Goal: Information Seeking & Learning: Learn about a topic

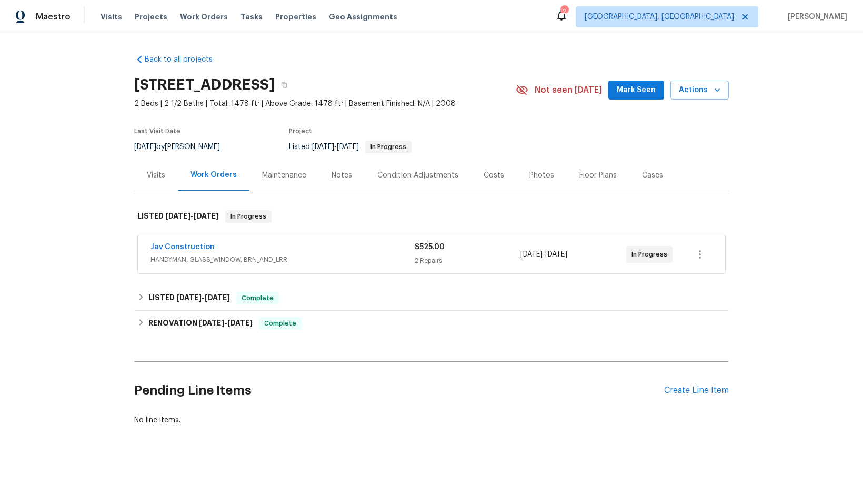
click at [264, 247] on div "Jav Construction" at bounding box center [283, 248] width 264 height 13
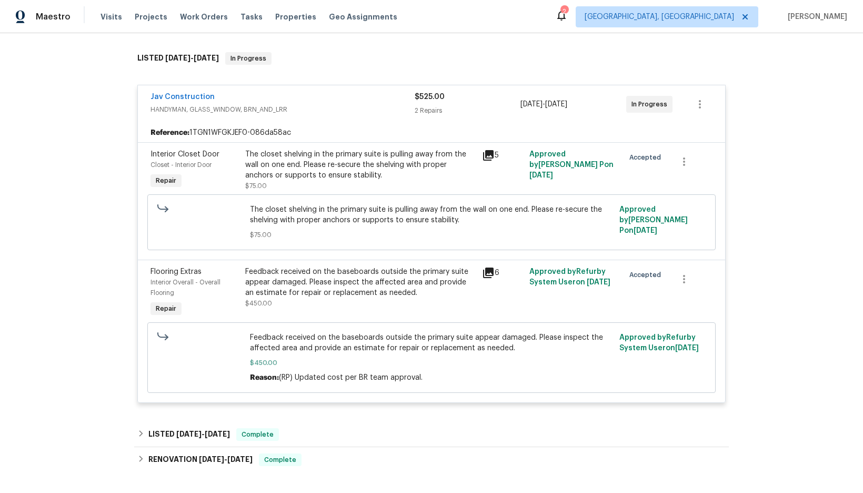
scroll to position [263, 0]
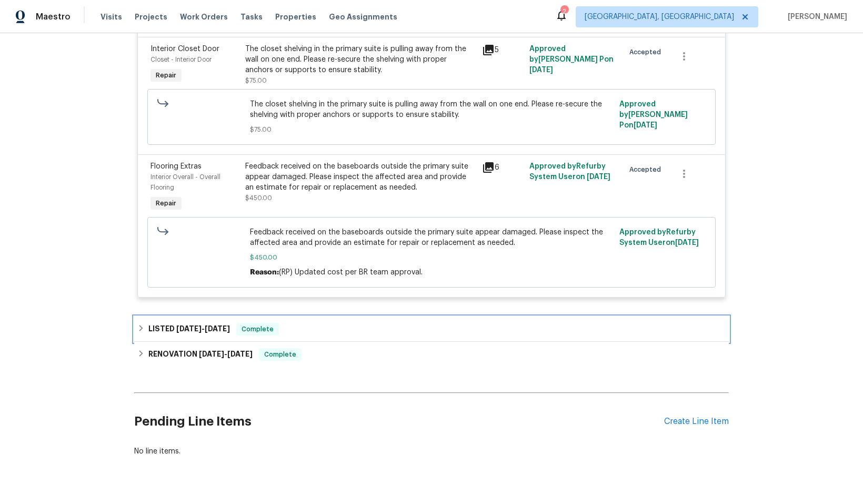
drag, startPoint x: 288, startPoint y: 332, endPoint x: 298, endPoint y: 332, distance: 10.0
click at [290, 331] on div "LISTED [DATE] - [DATE] Complete" at bounding box center [431, 329] width 589 height 13
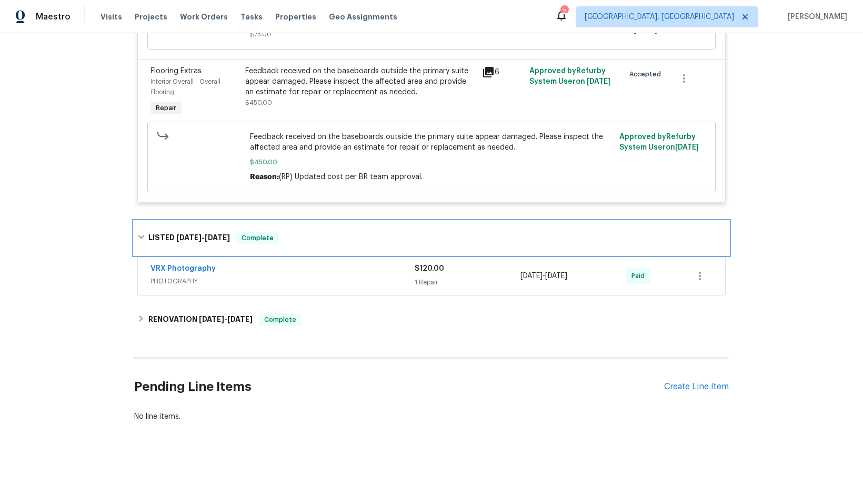
scroll to position [367, 0]
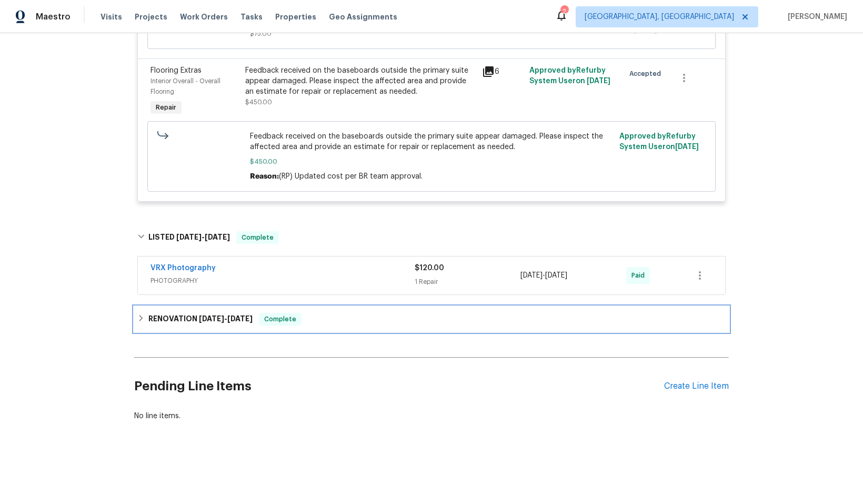
click at [233, 315] on span "[DATE]" at bounding box center [239, 318] width 25 height 7
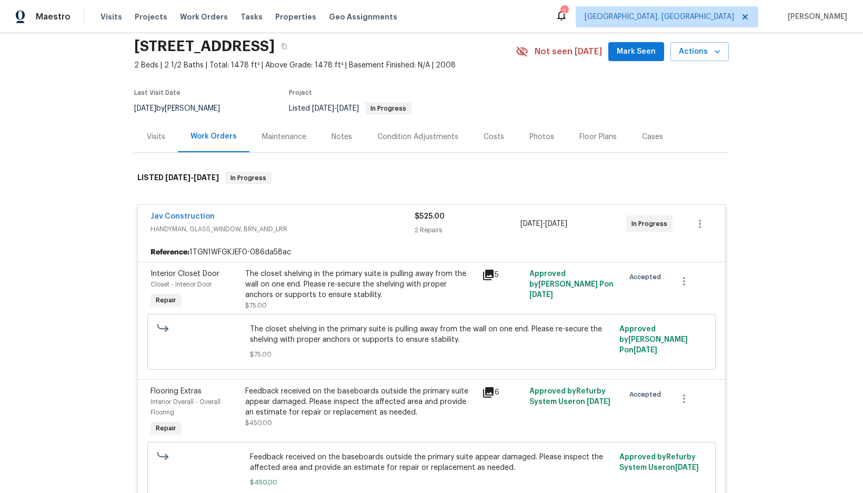
scroll to position [0, 0]
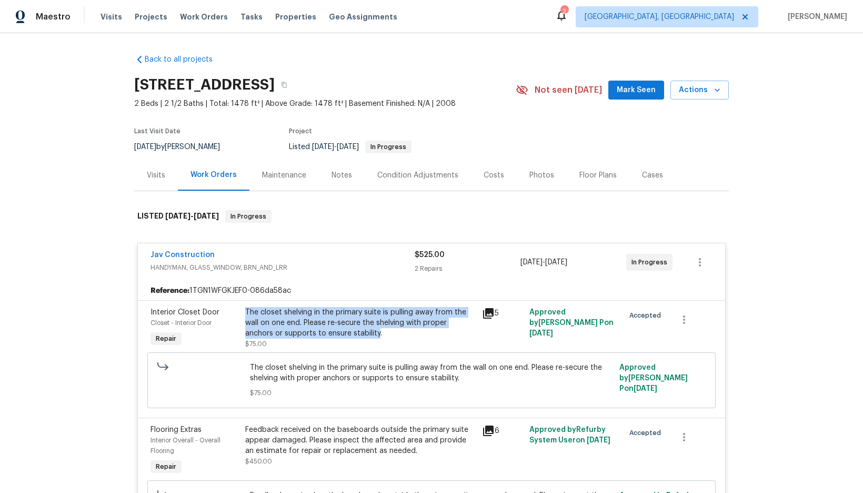
drag, startPoint x: 242, startPoint y: 310, endPoint x: 374, endPoint y: 333, distance: 134.2
click at [374, 333] on div "The closet shelving in the primary suite is pulling away from the wall on one e…" at bounding box center [360, 323] width 231 height 32
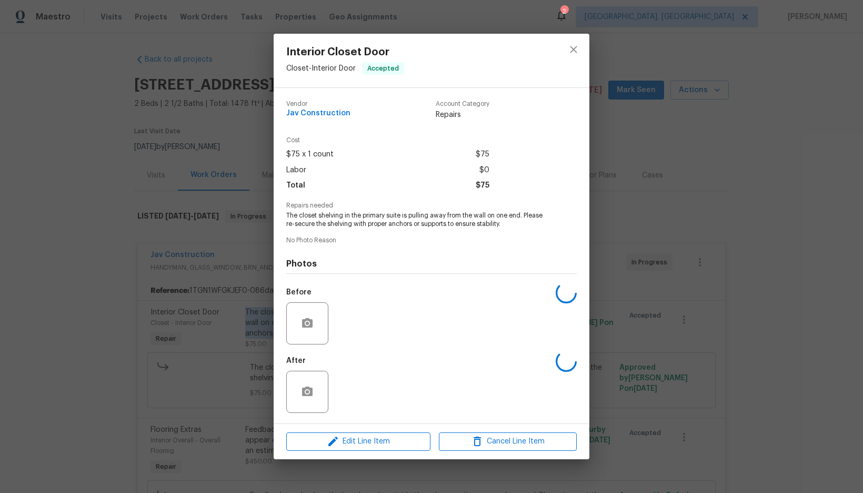
copy div "The closet shelving in the primary suite is pulling away from the wall on one e…"
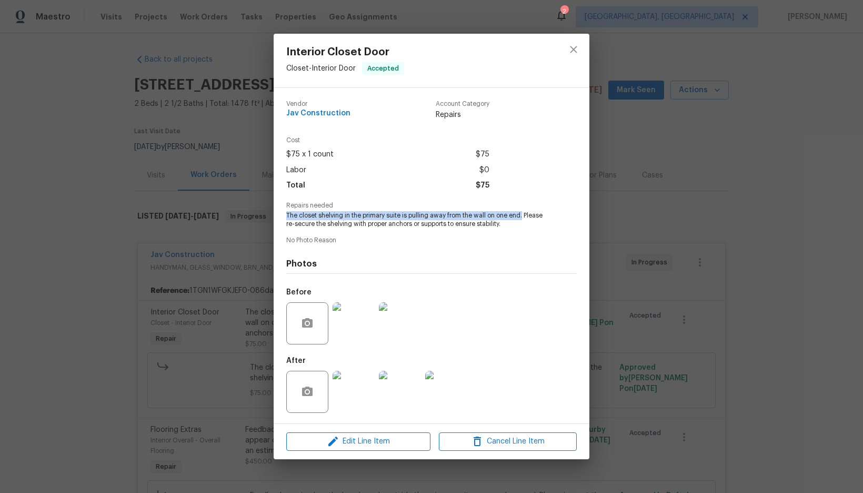
drag, startPoint x: 287, startPoint y: 217, endPoint x: 524, endPoint y: 214, distance: 236.4
click at [524, 214] on span "The closet shelving in the primary suite is pulling away from the wall on one e…" at bounding box center [417, 220] width 262 height 18
copy span "The closet shelving in the primary suite is pulling away from the wall on one e…"
